Goal: Task Accomplishment & Management: Manage account settings

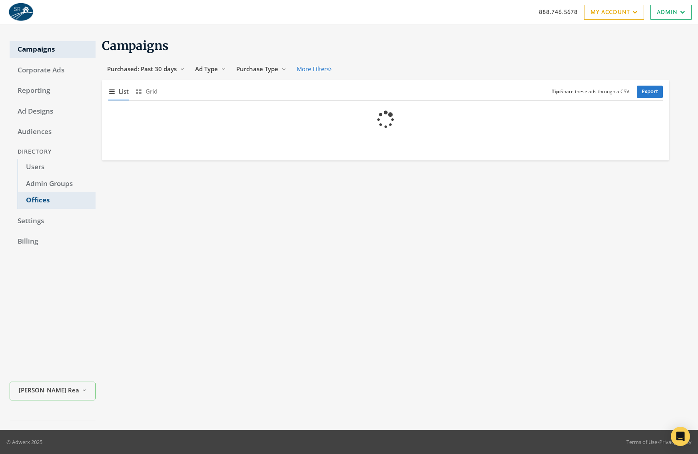
click at [44, 200] on link "Offices" at bounding box center [57, 200] width 78 height 17
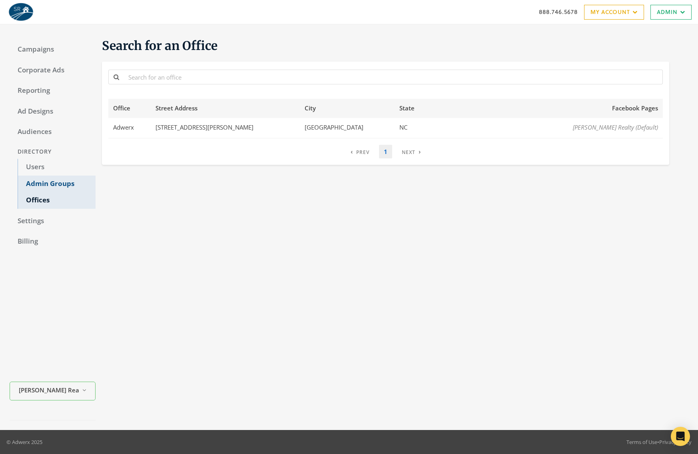
click at [44, 186] on link "Admin Groups" at bounding box center [57, 183] width 78 height 17
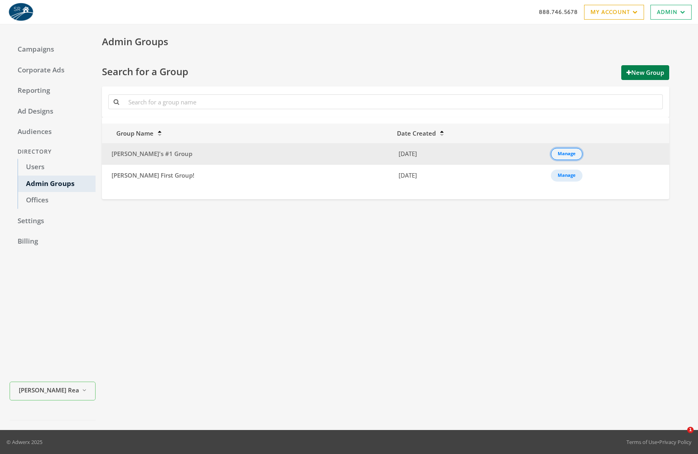
click at [558, 153] on div "Manage" at bounding box center [567, 153] width 18 height 1
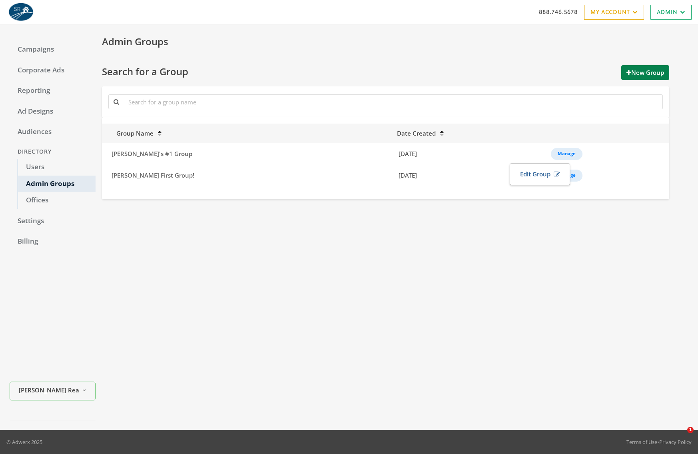
click at [536, 170] on link "Edit Group" at bounding box center [540, 174] width 50 height 15
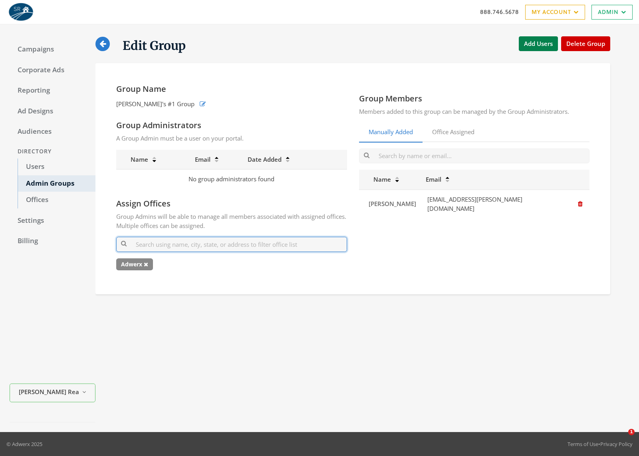
click at [205, 241] on input "text" at bounding box center [231, 244] width 231 height 15
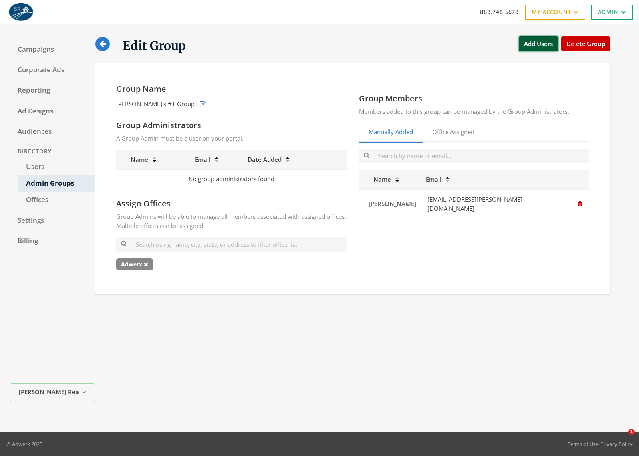
click at [539, 45] on button "Add Users" at bounding box center [538, 43] width 39 height 15
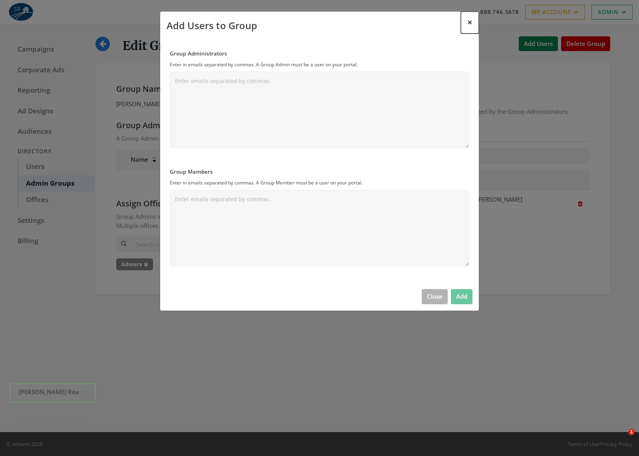
click at [468, 24] on span "×" at bounding box center [470, 22] width 5 height 12
